Goal: Browse casually

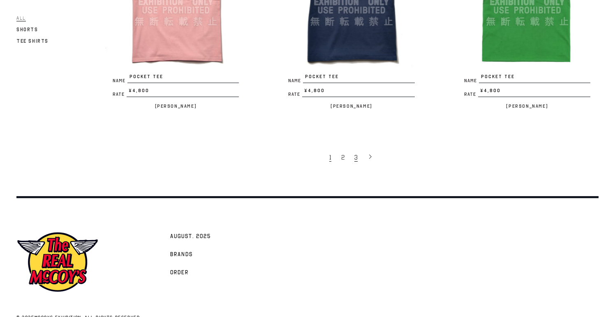
scroll to position [1613, 0]
click at [356, 154] on span "3" at bounding box center [355, 158] width 3 height 8
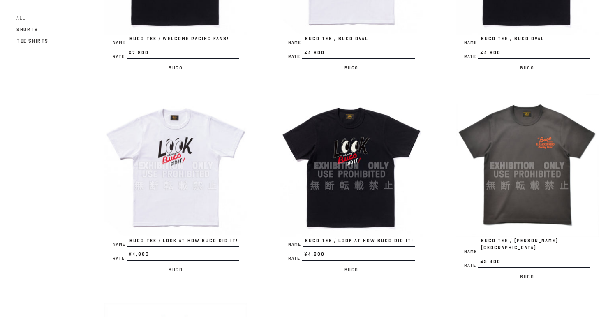
scroll to position [225, 0]
click at [346, 184] on img at bounding box center [351, 165] width 143 height 143
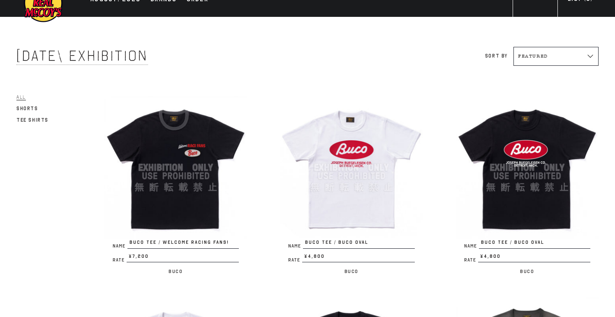
scroll to position [17, 0]
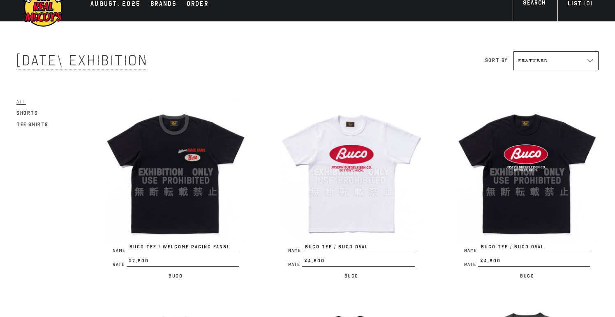
click at [202, 149] on img at bounding box center [175, 172] width 143 height 143
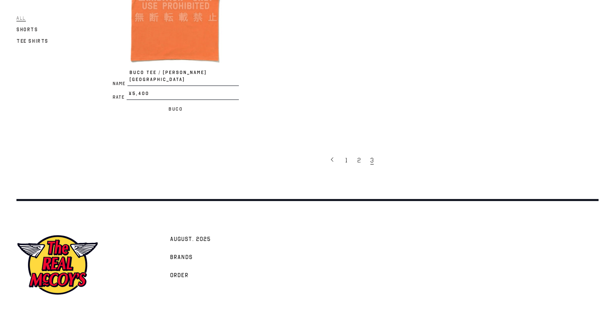
scroll to position [607, 0]
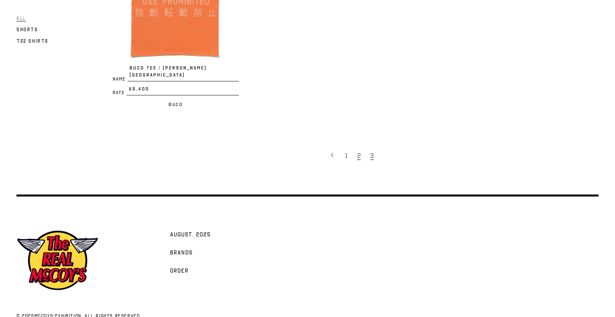
click at [358, 152] on span "2" at bounding box center [358, 156] width 3 height 8
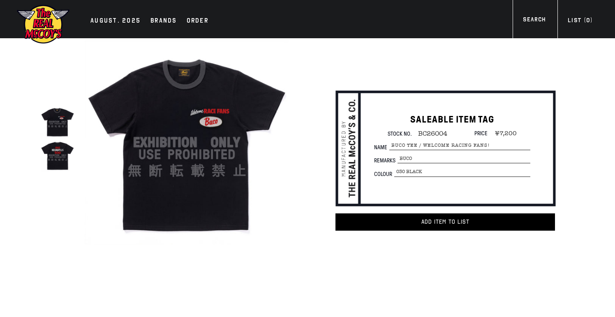
click at [60, 155] on img at bounding box center [58, 156] width 34 height 34
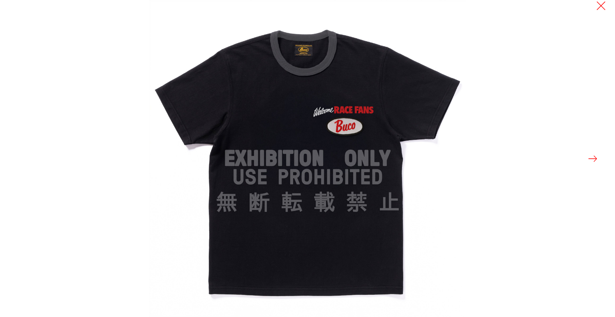
click at [593, 158] on button at bounding box center [593, 159] width 12 height 12
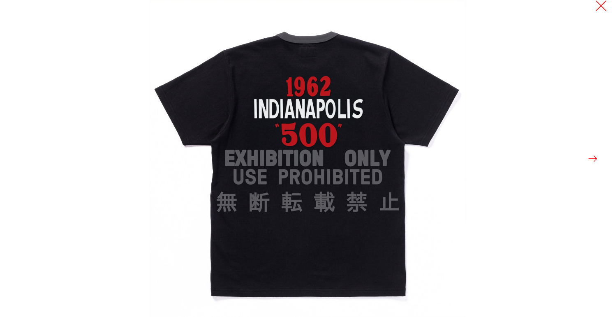
click at [600, 4] on button at bounding box center [601, 6] width 12 height 12
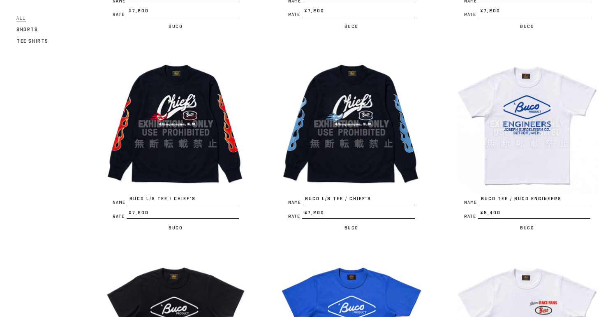
scroll to position [1251, 0]
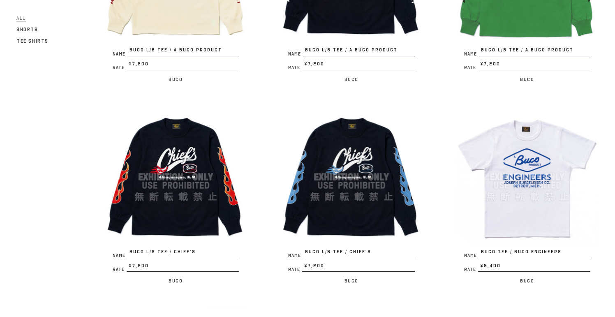
click at [514, 179] on img at bounding box center [527, 177] width 143 height 143
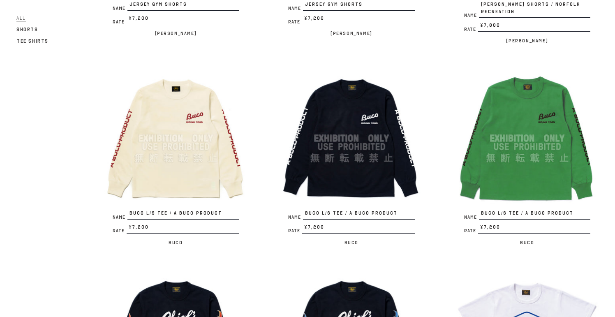
scroll to position [1090, 0]
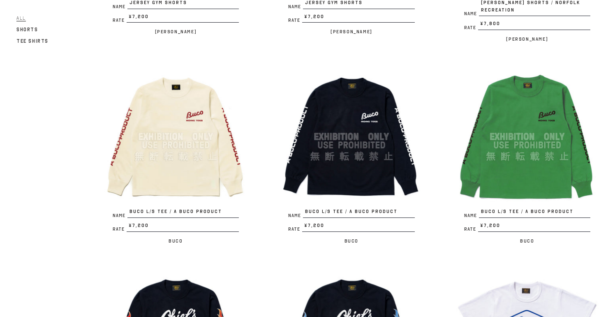
click at [331, 106] on img at bounding box center [351, 136] width 143 height 143
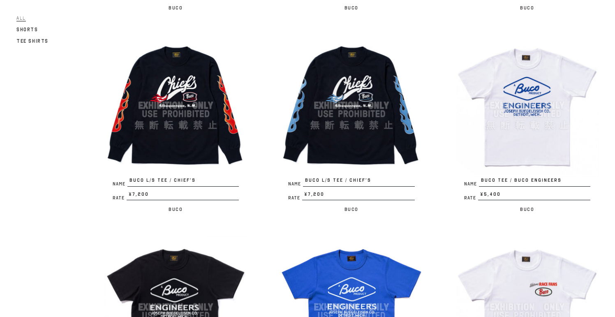
scroll to position [1353, 0]
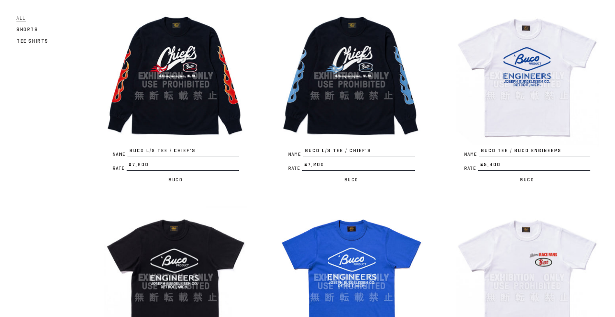
click at [167, 71] on img at bounding box center [175, 76] width 143 height 143
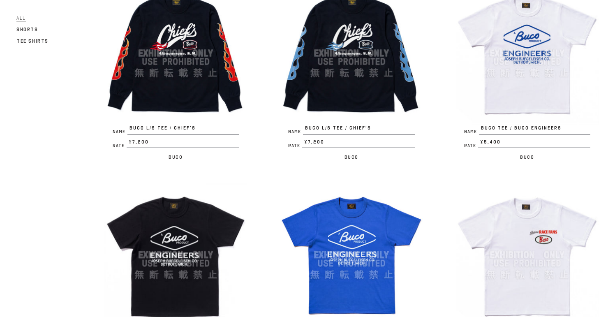
scroll to position [1396, 0]
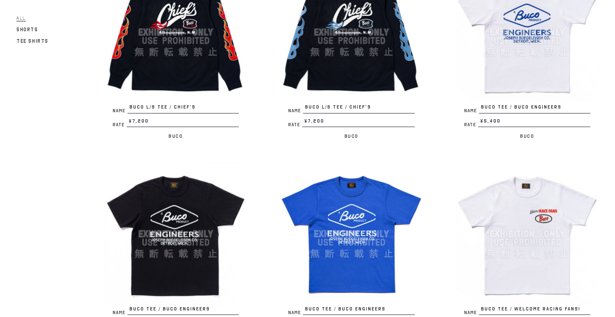
click at [341, 191] on img at bounding box center [351, 233] width 143 height 143
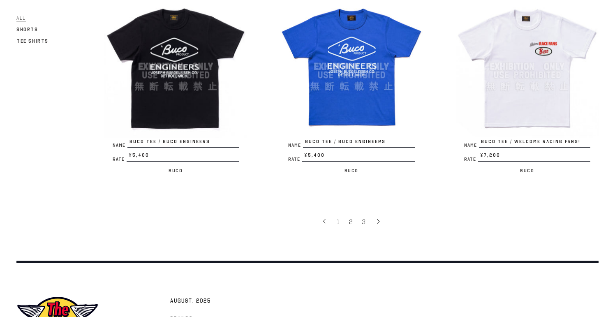
scroll to position [1562, 0]
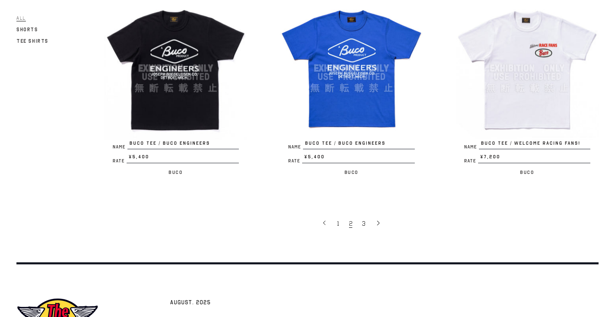
click at [524, 61] on img at bounding box center [527, 68] width 143 height 143
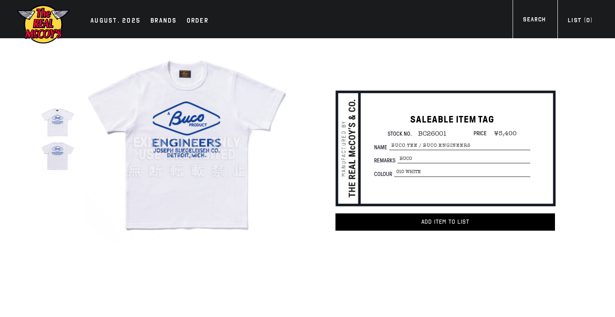
click at [62, 151] on img at bounding box center [58, 156] width 34 height 34
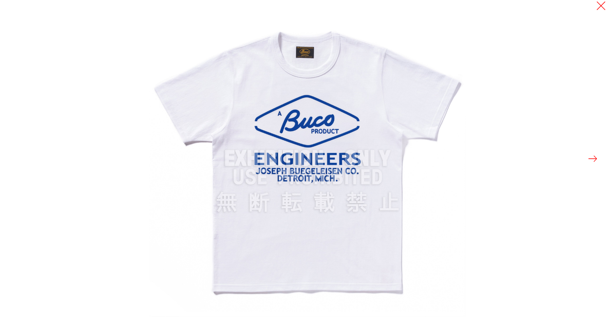
click at [594, 155] on button at bounding box center [593, 159] width 12 height 12
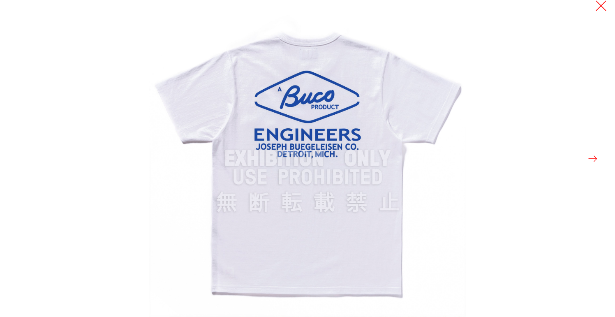
click at [602, 4] on button at bounding box center [601, 6] width 12 height 12
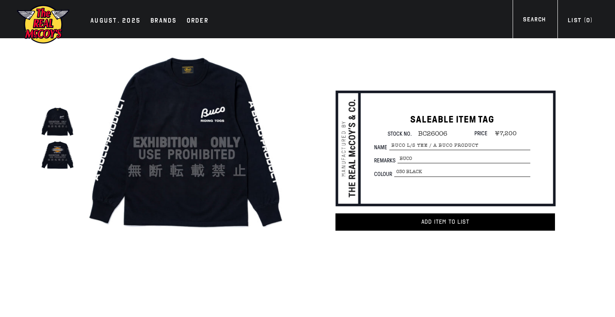
click at [58, 159] on img at bounding box center [58, 156] width 34 height 34
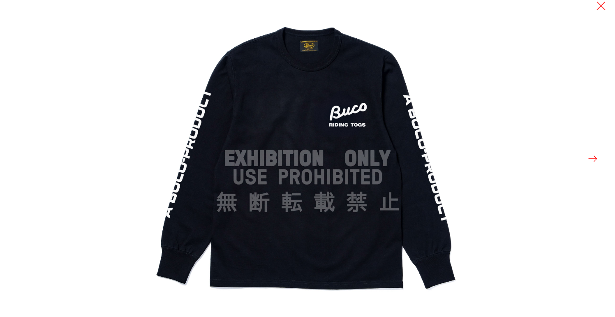
click at [593, 158] on button at bounding box center [593, 159] width 12 height 12
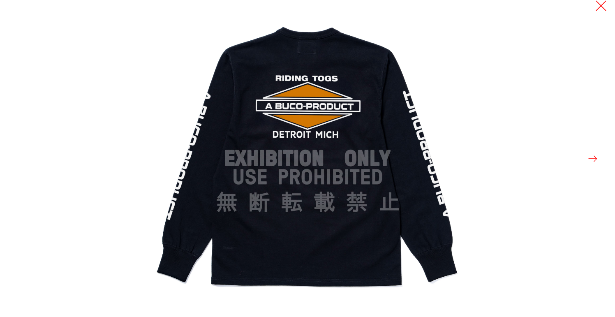
click at [602, 4] on button at bounding box center [601, 6] width 12 height 12
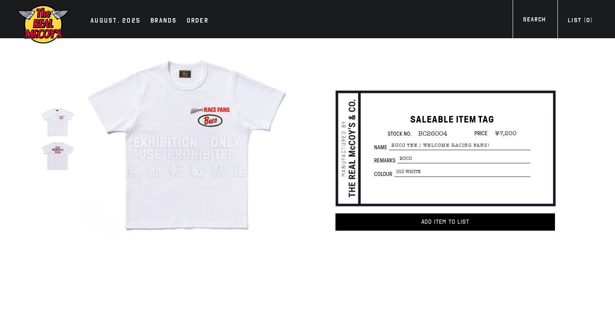
click at [60, 150] on img at bounding box center [58, 156] width 34 height 34
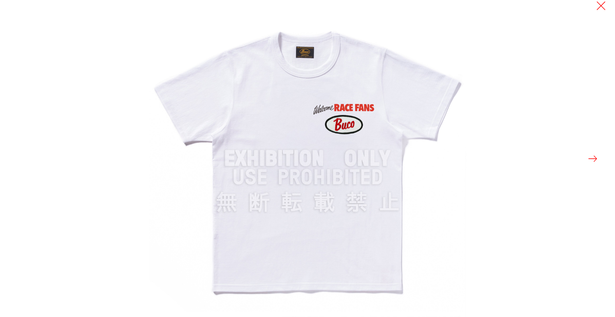
click at [593, 157] on button at bounding box center [593, 159] width 12 height 12
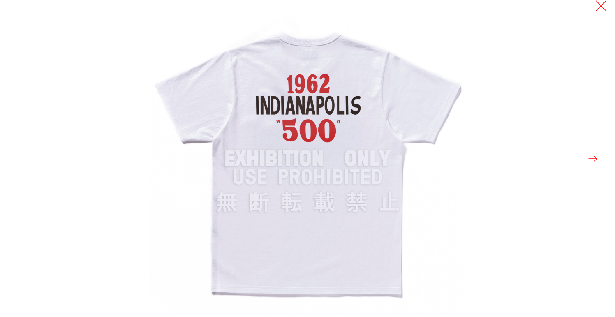
click at [600, 6] on button at bounding box center [601, 6] width 12 height 12
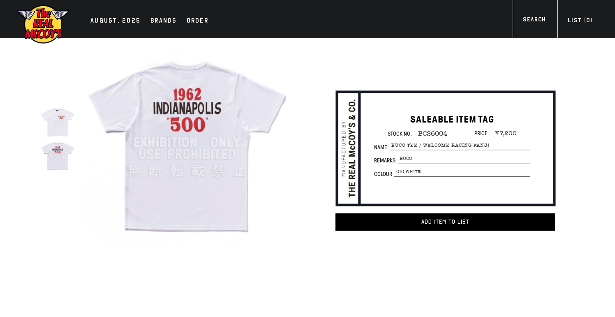
click at [60, 125] on img at bounding box center [58, 122] width 34 height 34
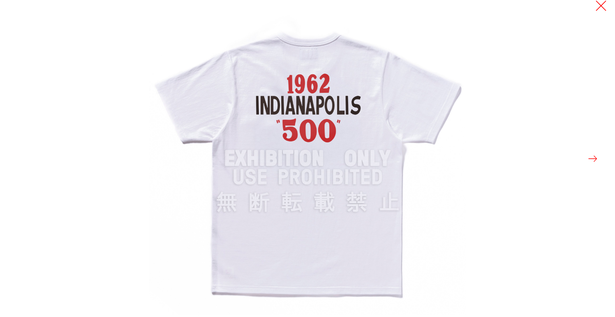
click at [599, 3] on button at bounding box center [601, 6] width 12 height 12
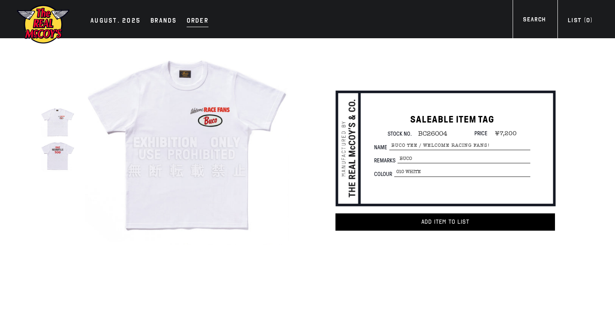
click at [191, 19] on div "Order" at bounding box center [198, 22] width 22 height 12
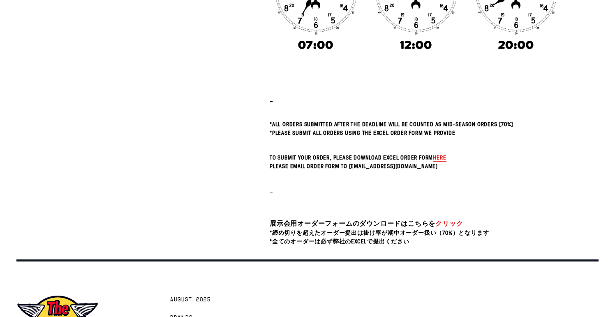
scroll to position [189, 0]
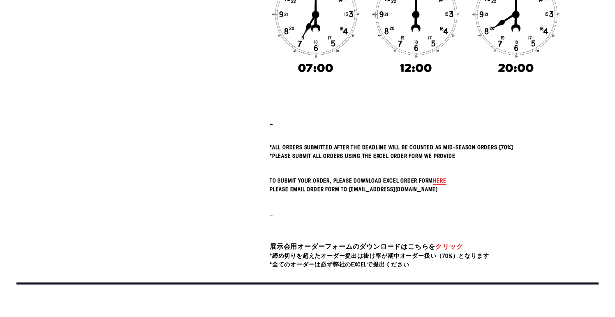
click at [446, 181] on span "here" at bounding box center [439, 180] width 13 height 8
click at [446, 180] on span "here" at bounding box center [439, 180] width 13 height 8
click at [454, 246] on link "クリック" at bounding box center [449, 246] width 28 height 9
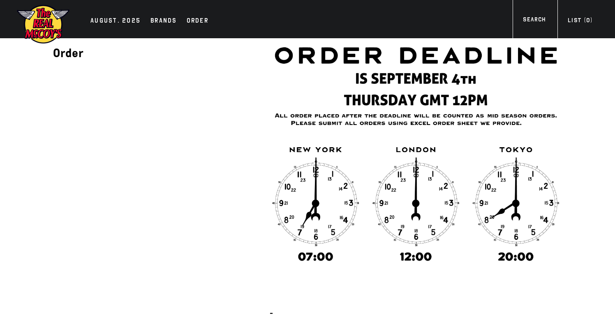
scroll to position [0, 0]
click at [193, 22] on div "Order" at bounding box center [198, 22] width 22 height 12
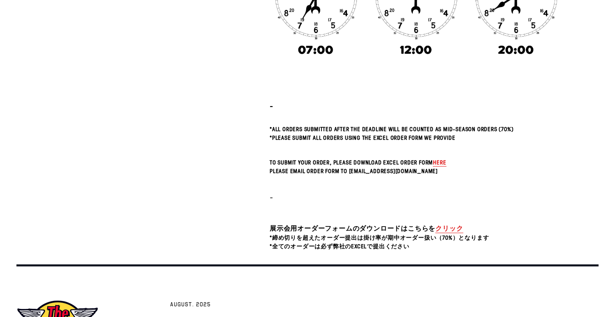
scroll to position [215, 0]
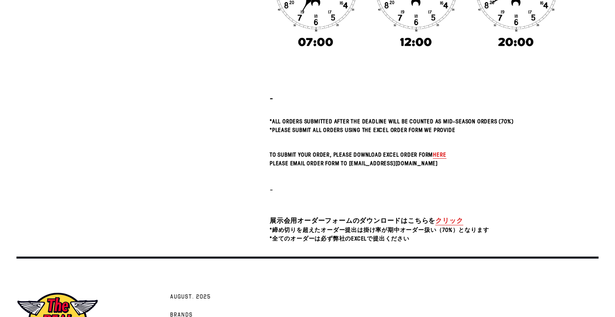
click at [446, 156] on span "here" at bounding box center [439, 155] width 13 height 8
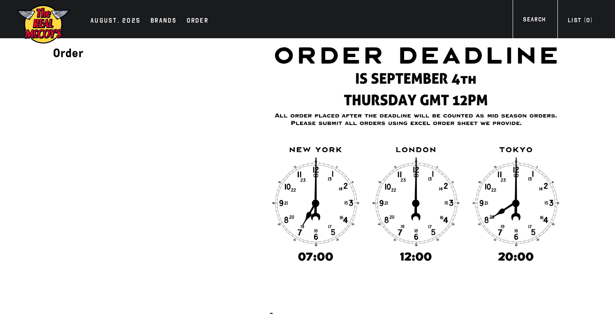
scroll to position [0, 0]
click at [116, 21] on div "AUGUST. 2025" at bounding box center [115, 22] width 50 height 12
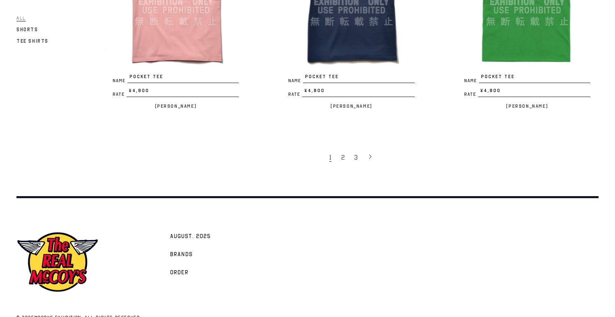
scroll to position [1613, 0]
click at [355, 154] on span "3" at bounding box center [355, 158] width 3 height 8
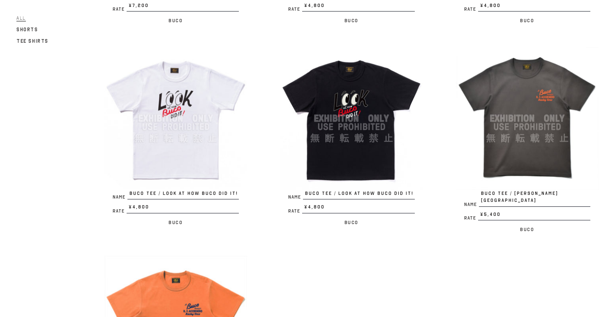
scroll to position [266, 0]
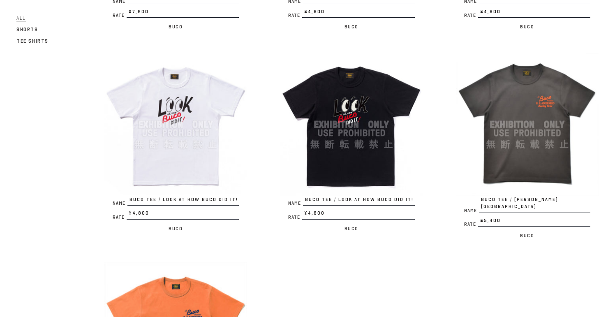
click at [511, 109] on img at bounding box center [527, 124] width 143 height 143
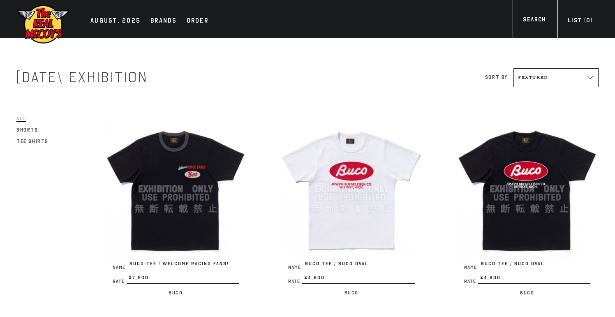
scroll to position [0, 0]
click at [512, 163] on img at bounding box center [527, 189] width 143 height 143
